Goal: Obtain resource: Obtain resource

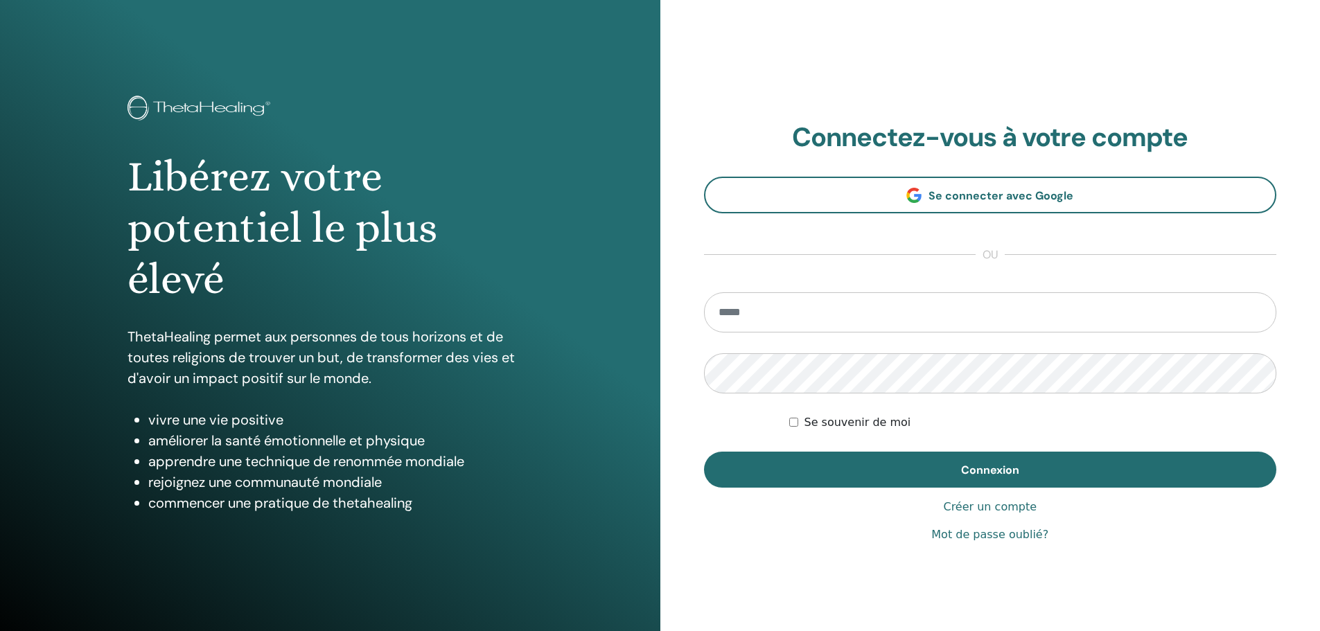
click at [857, 309] on input "email" at bounding box center [990, 312] width 573 height 40
type input "**********"
click at [704, 452] on button "Connexion" at bounding box center [990, 470] width 573 height 36
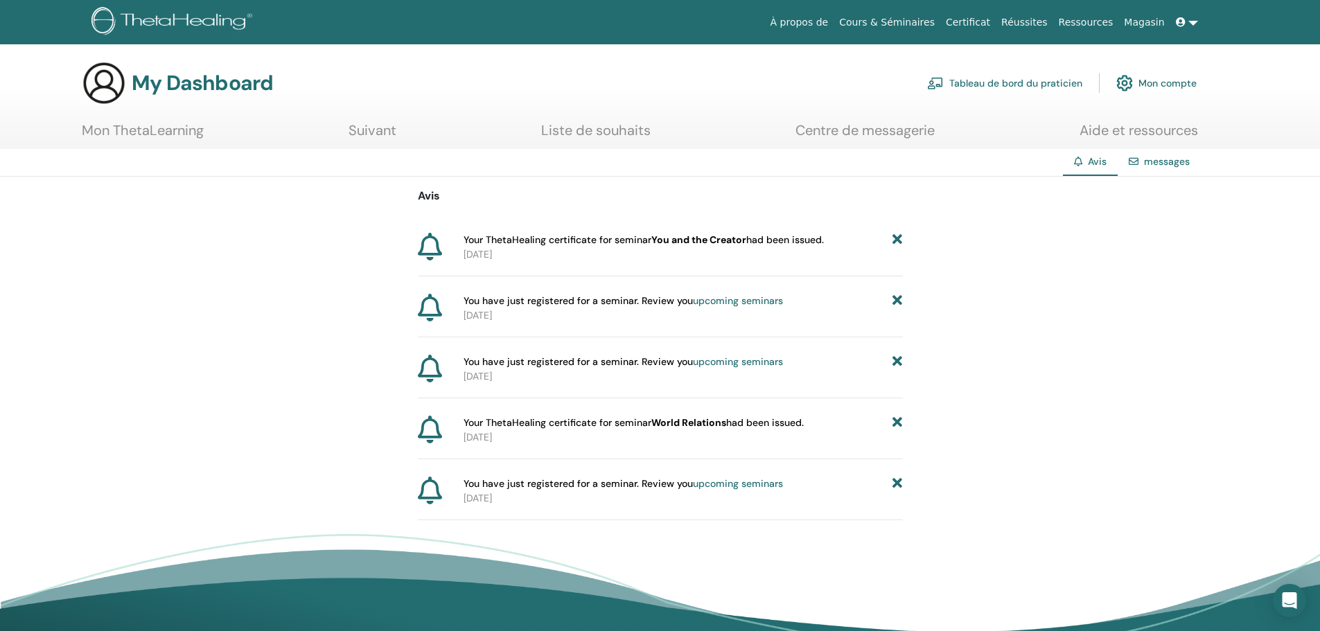
click at [631, 217] on div "Avis Your ThetaHealing certificate for seminar You and the Creator had been iss…" at bounding box center [660, 349] width 485 height 344
click at [895, 300] on icon at bounding box center [897, 301] width 10 height 15
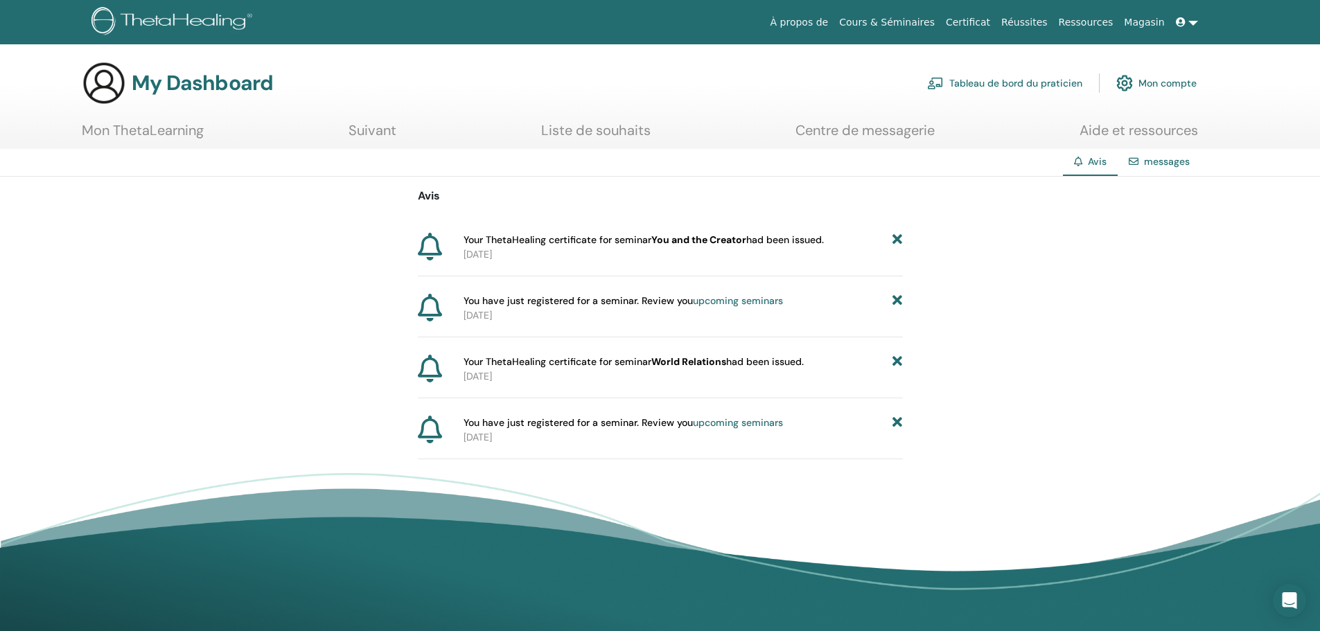
click at [900, 237] on icon at bounding box center [897, 240] width 10 height 15
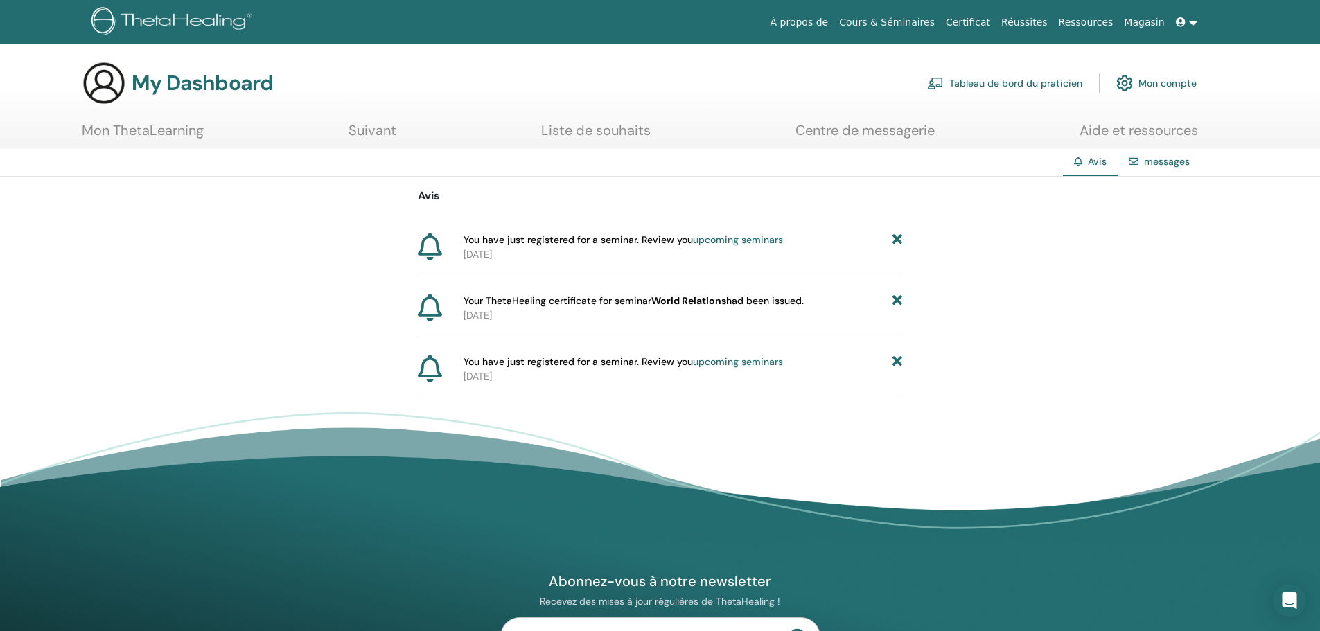
click at [900, 237] on icon at bounding box center [897, 240] width 10 height 15
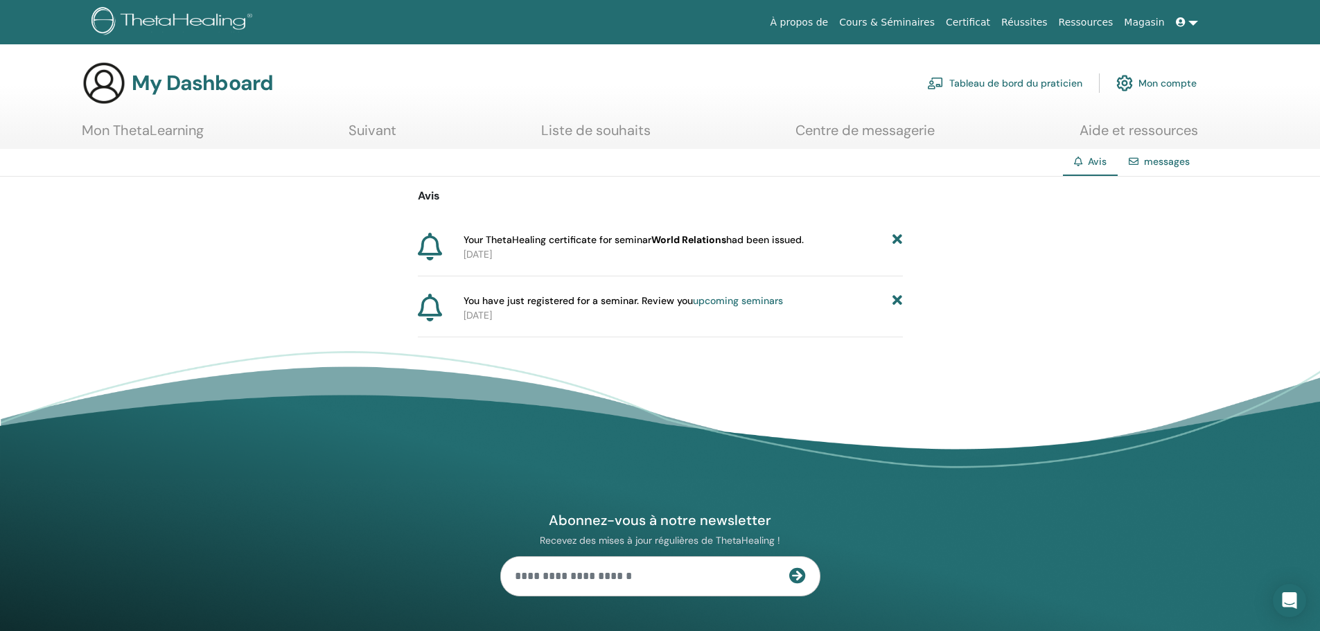
click at [900, 237] on icon at bounding box center [897, 240] width 10 height 15
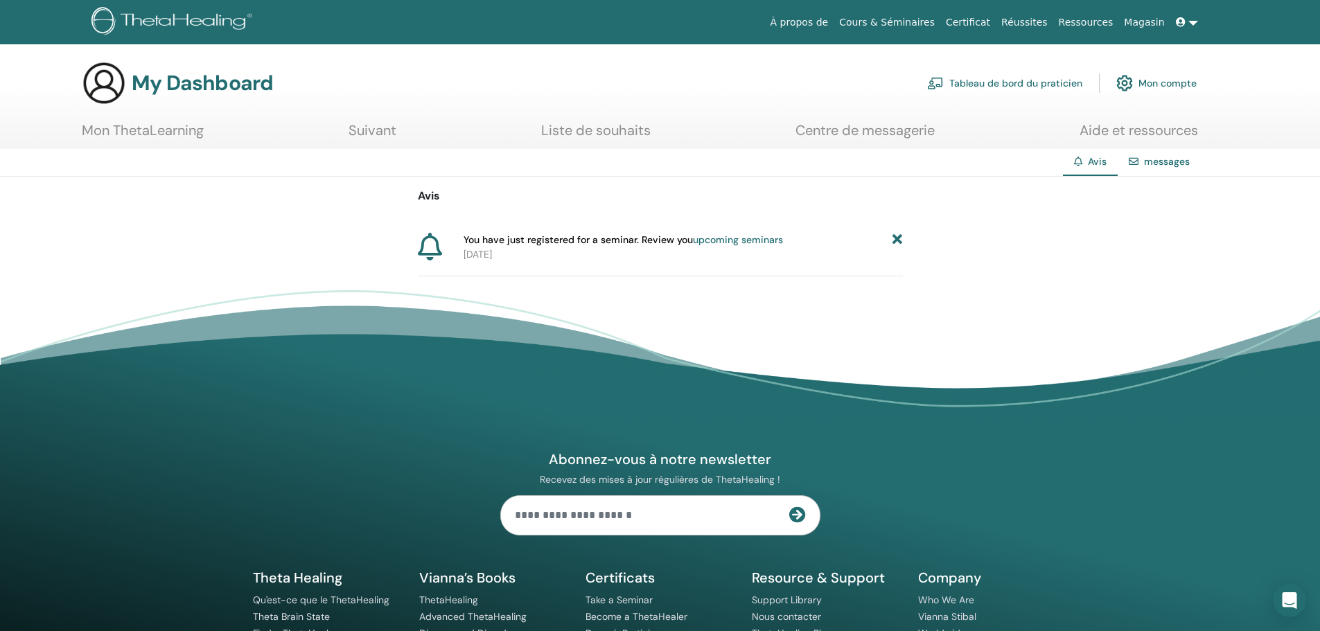
click at [900, 237] on icon at bounding box center [897, 240] width 10 height 15
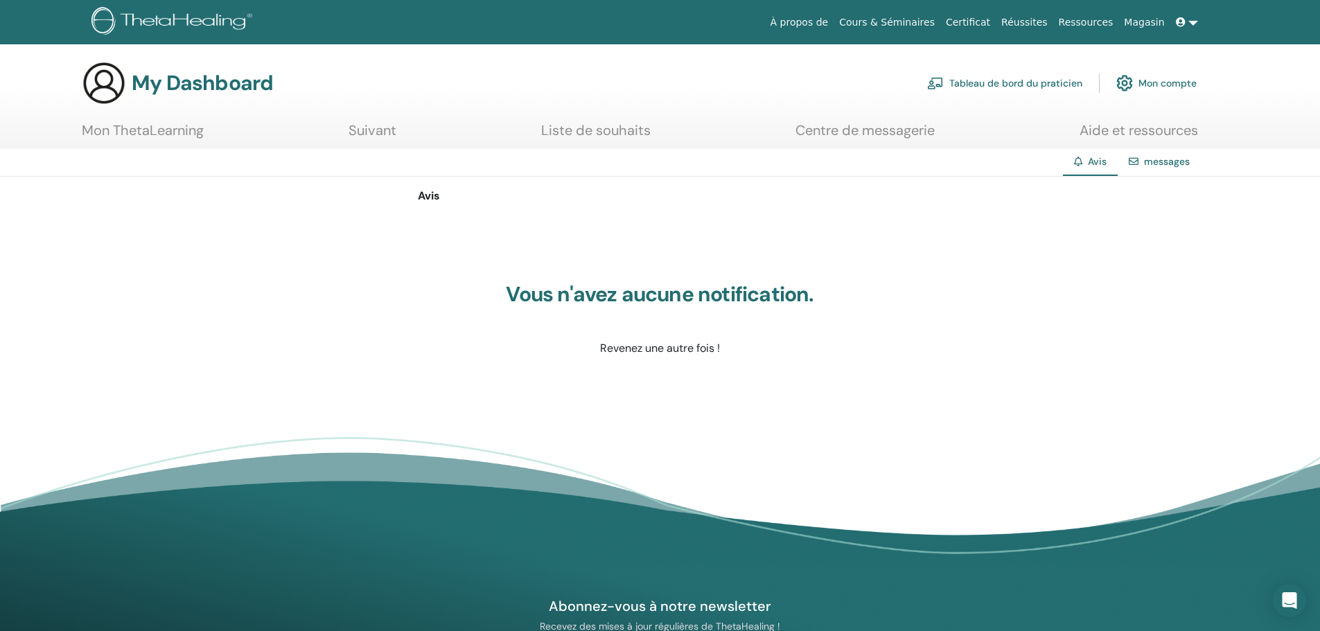
click at [171, 143] on link "Mon ThetaLearning" at bounding box center [143, 135] width 122 height 27
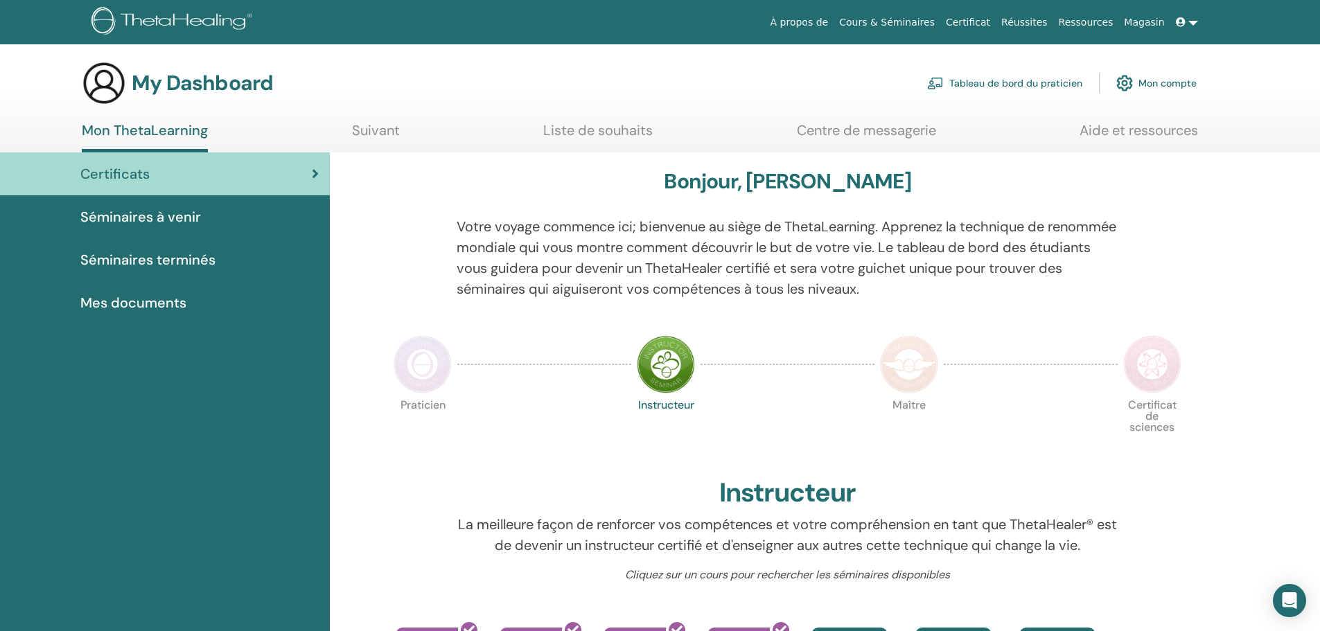
click at [204, 261] on span "Séminaires terminés" at bounding box center [147, 259] width 135 height 21
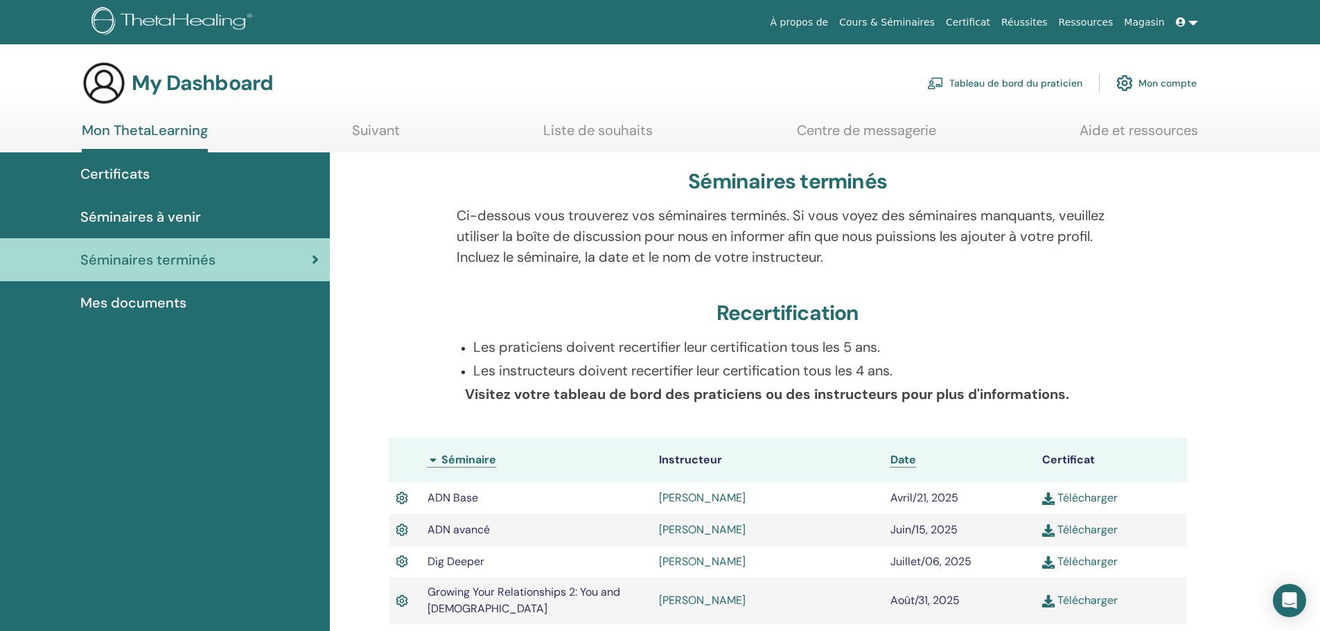
click at [155, 303] on span "Mes documents" at bounding box center [133, 302] width 106 height 21
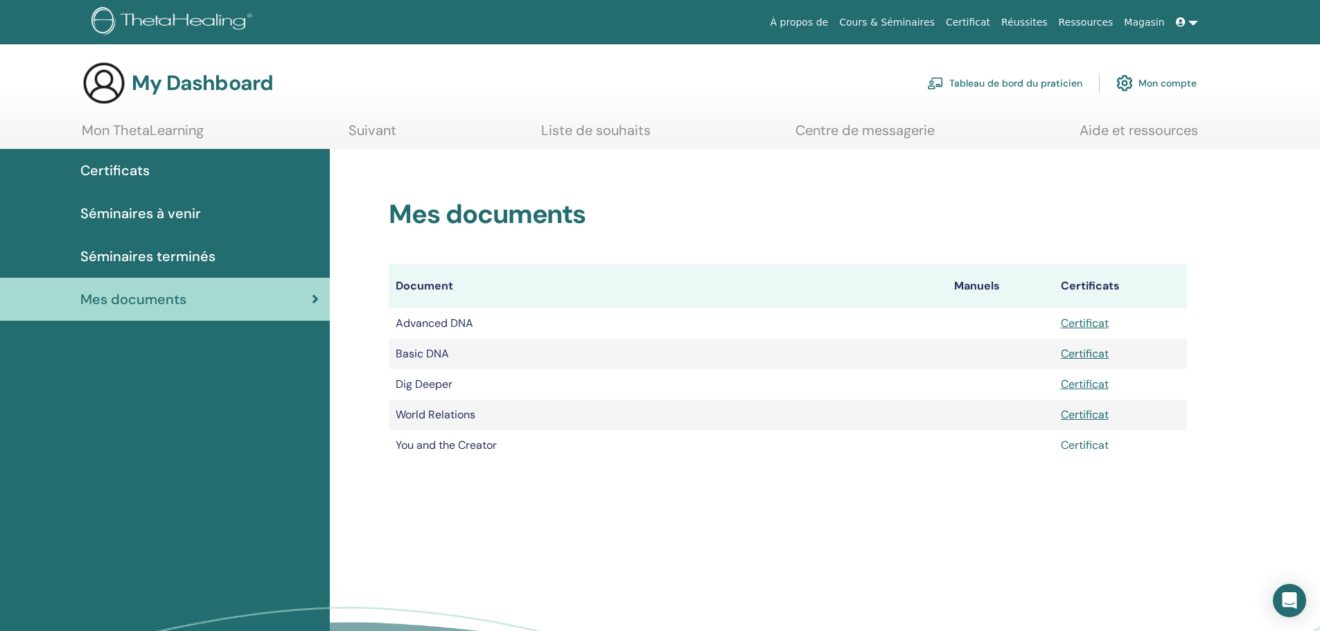
click at [1079, 451] on link "Certificat" at bounding box center [1085, 445] width 48 height 15
